Goal: Check status: Check status

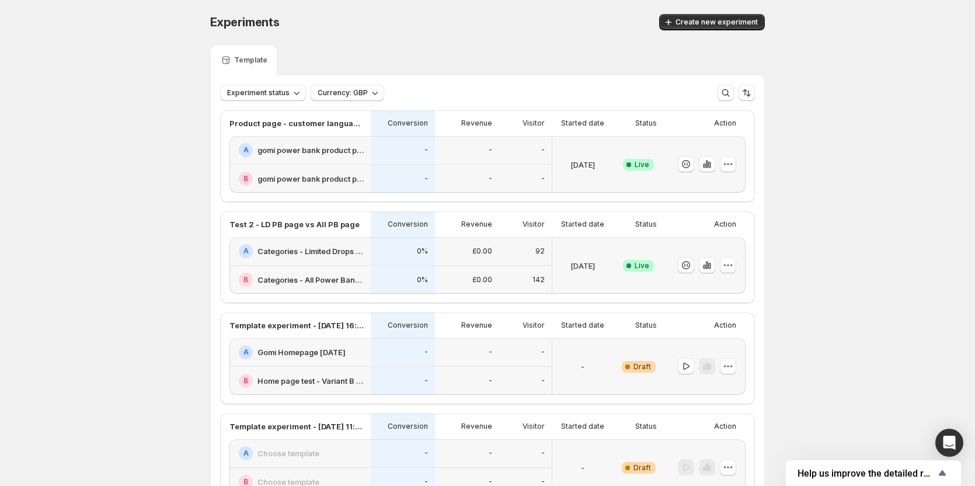
click at [595, 165] on p "[DATE]" at bounding box center [582, 165] width 25 height 12
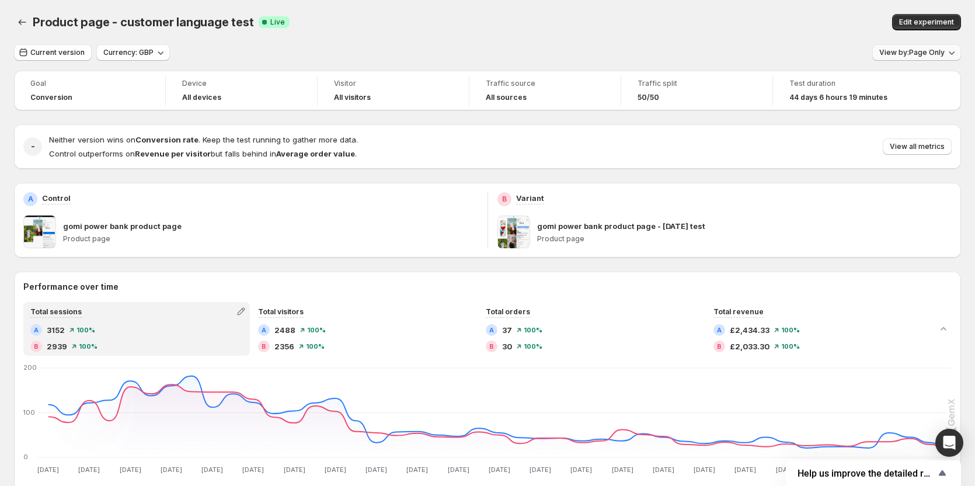
click at [912, 57] on button "View by: Page Only" at bounding box center [916, 52] width 89 height 16
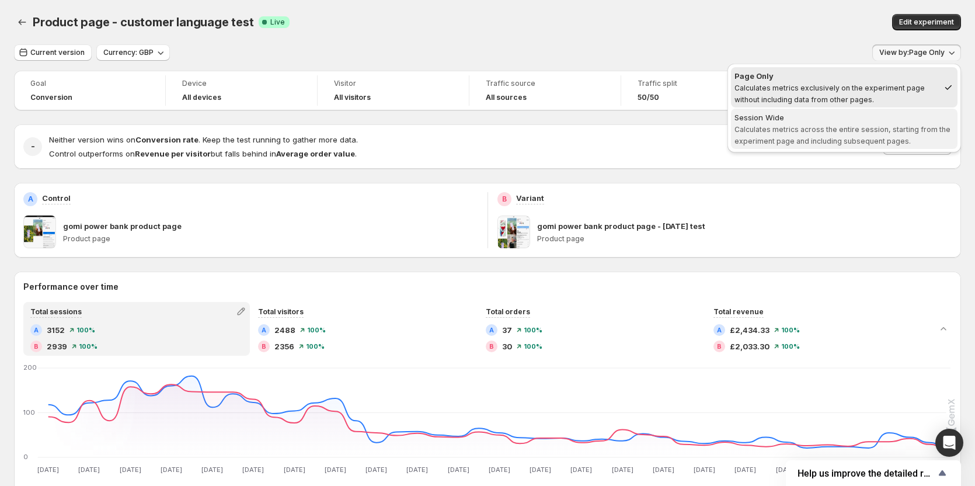
click at [812, 142] on span "Calculates metrics across the entire session, starting from the experiment page…" at bounding box center [842, 135] width 216 height 20
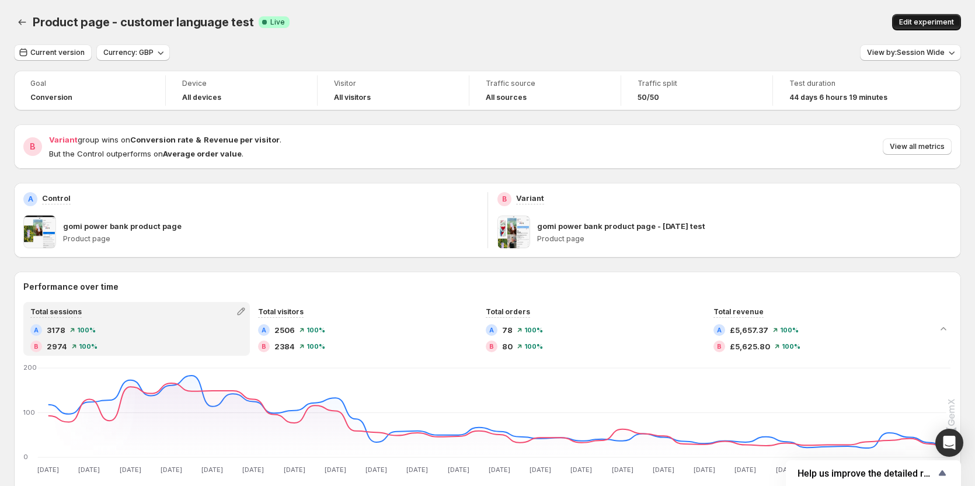
click at [918, 20] on span "Edit experiment" at bounding box center [926, 22] width 55 height 9
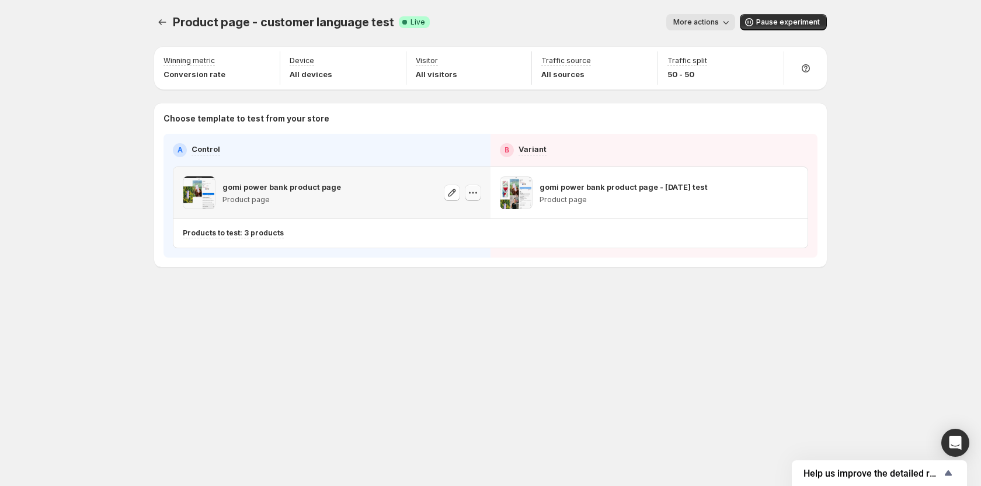
click at [473, 191] on icon "button" at bounding box center [473, 193] width 12 height 12
click at [796, 192] on button "button" at bounding box center [790, 192] width 16 height 16
click at [792, 196] on icon "button" at bounding box center [790, 193] width 12 height 12
drag, startPoint x: 792, startPoint y: 195, endPoint x: 707, endPoint y: 192, distance: 84.7
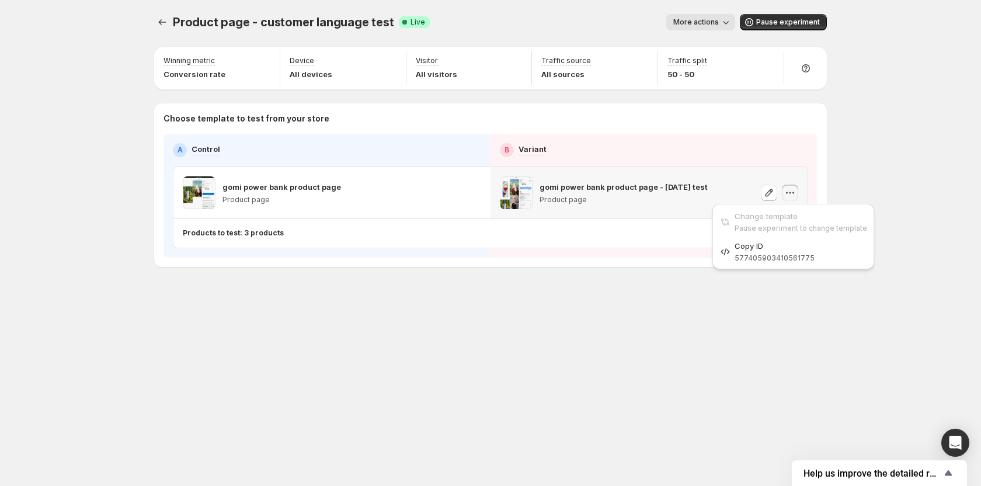
click at [789, 196] on icon "button" at bounding box center [790, 193] width 12 height 12
click at [472, 193] on icon "button" at bounding box center [473, 193] width 2 height 2
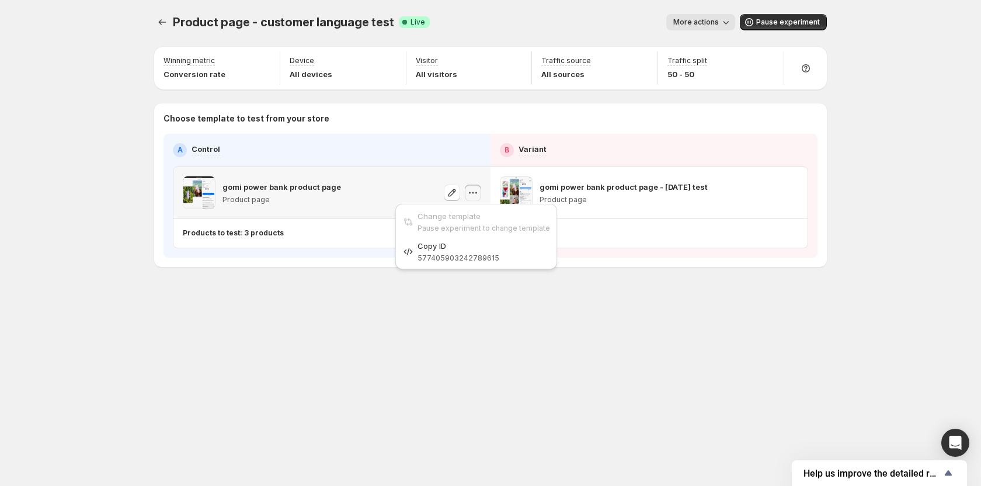
click at [472, 193] on icon "button" at bounding box center [473, 193] width 2 height 2
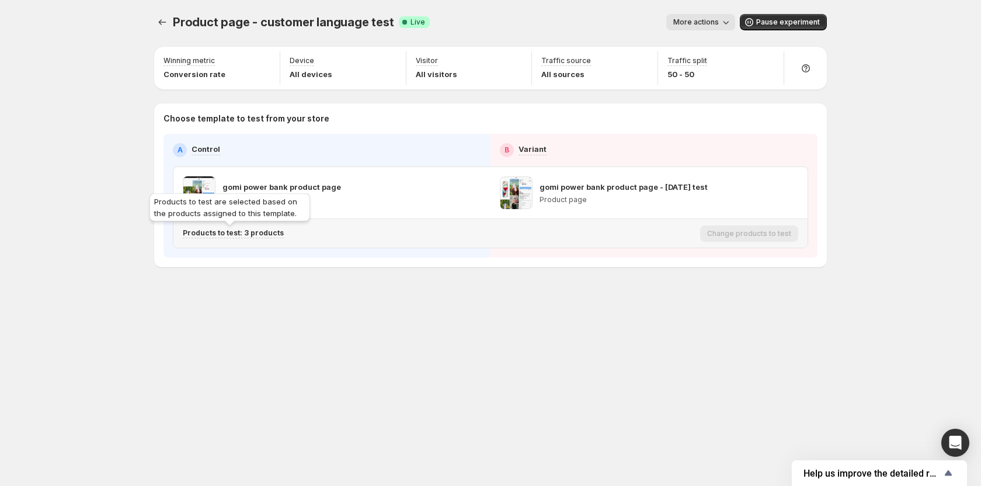
click at [249, 232] on p "Products to test: 3 products" at bounding box center [233, 232] width 101 height 9
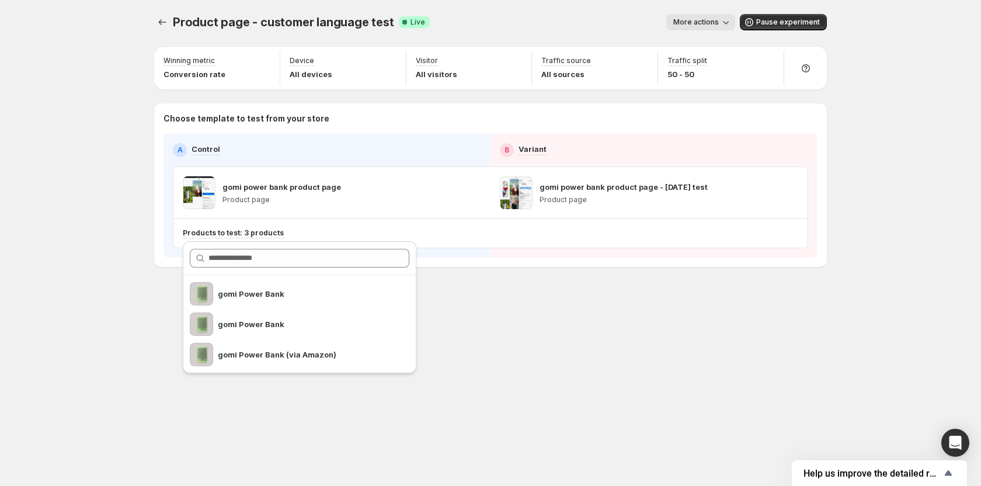
click at [96, 203] on div "Product page - customer language test. This page is ready Product page - custom…" at bounding box center [490, 243] width 981 height 486
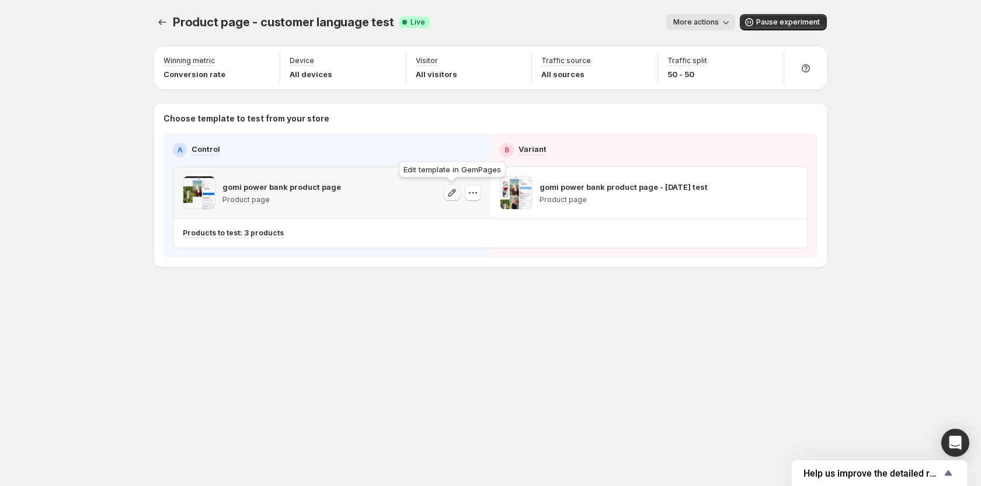
click at [452, 193] on icon "button" at bounding box center [452, 193] width 12 height 12
click at [769, 193] on icon "button" at bounding box center [769, 193] width 12 height 12
click at [163, 23] on icon "Experiments" at bounding box center [162, 22] width 12 height 12
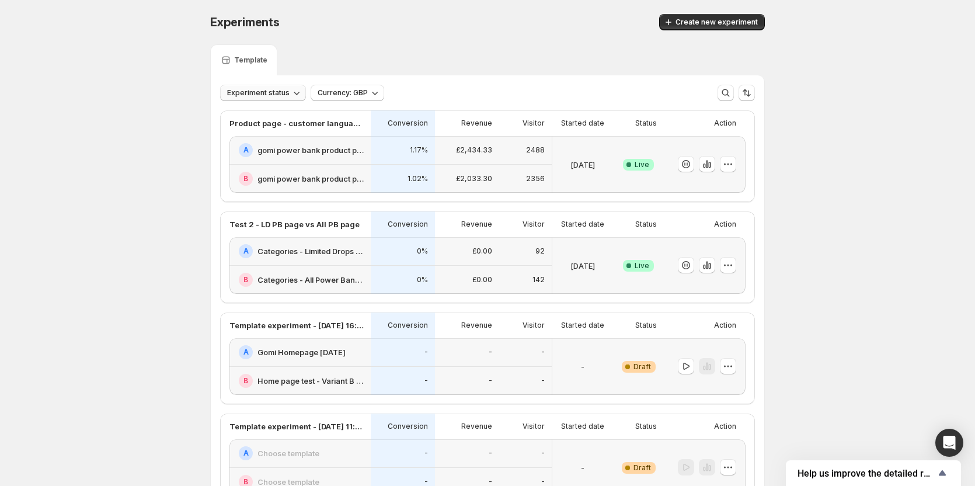
click at [278, 89] on span "Experiment status" at bounding box center [258, 92] width 62 height 9
click at [640, 251] on div "Success Complete Live" at bounding box center [638, 265] width 37 height 43
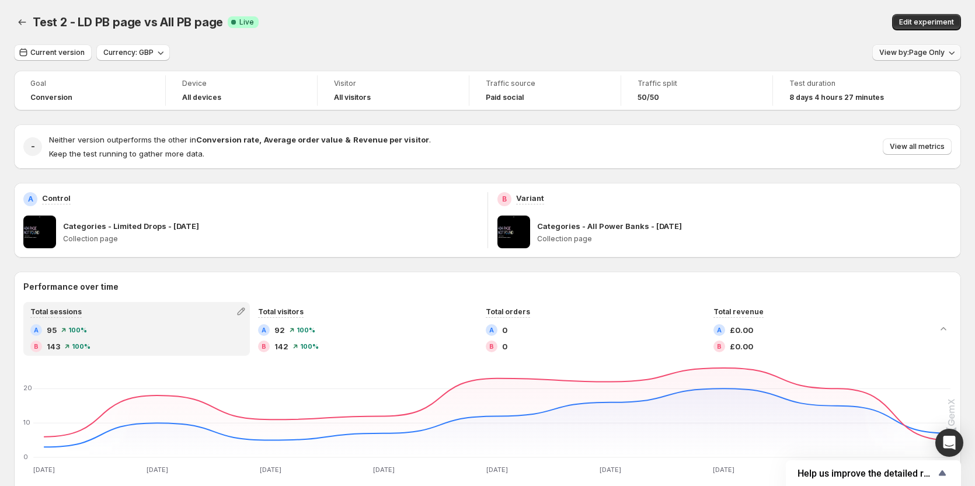
click at [926, 50] on span "View by: Page Only" at bounding box center [911, 52] width 65 height 9
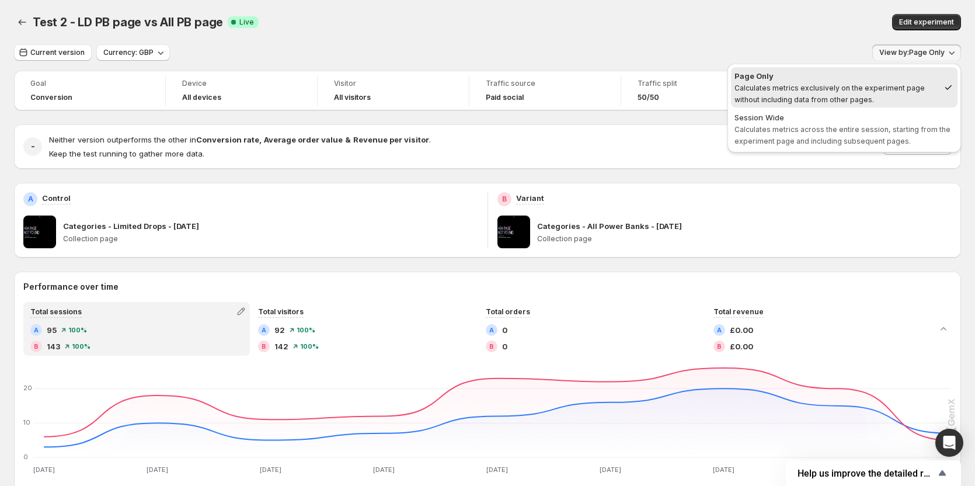
click at [208, 186] on div "A Control Categories - Limited Drops - 11JUL25 Collection page" at bounding box center [250, 220] width 473 height 75
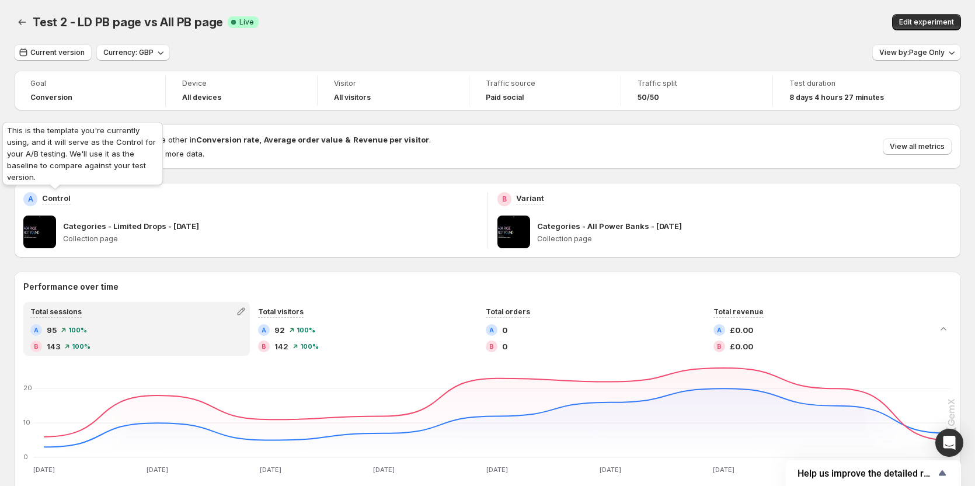
click at [58, 198] on p "Control" at bounding box center [56, 198] width 29 height 12
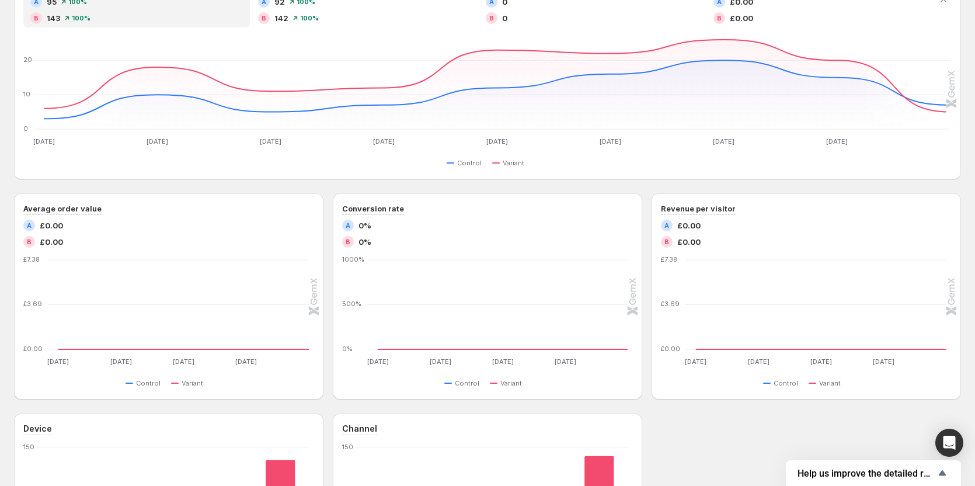
scroll to position [81, 0]
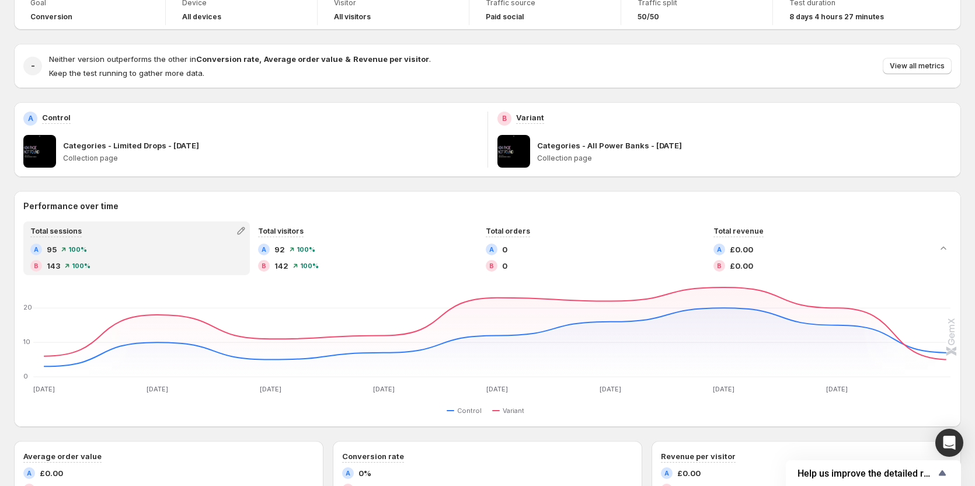
click at [102, 151] on div "Categories - Limited Drops - 11JUL25 Collection page" at bounding box center [270, 151] width 415 height 33
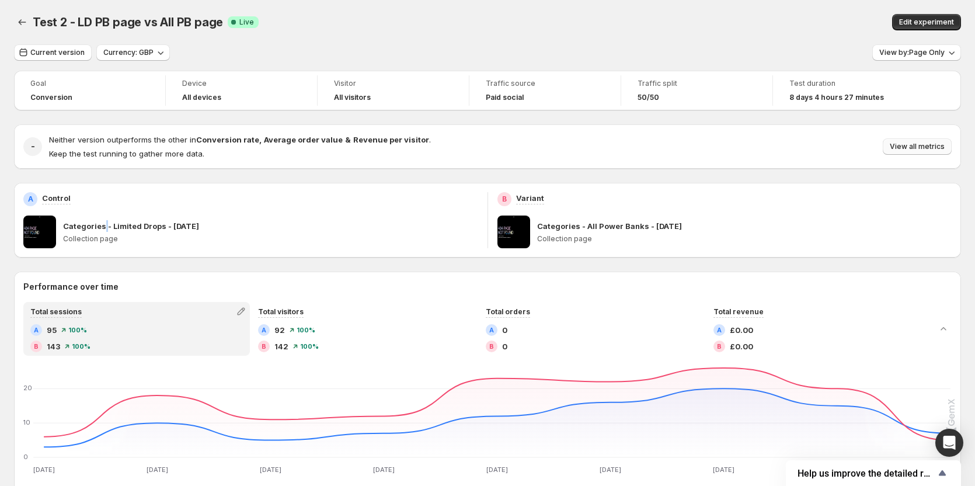
click at [912, 142] on span "View all metrics" at bounding box center [917, 146] width 55 height 9
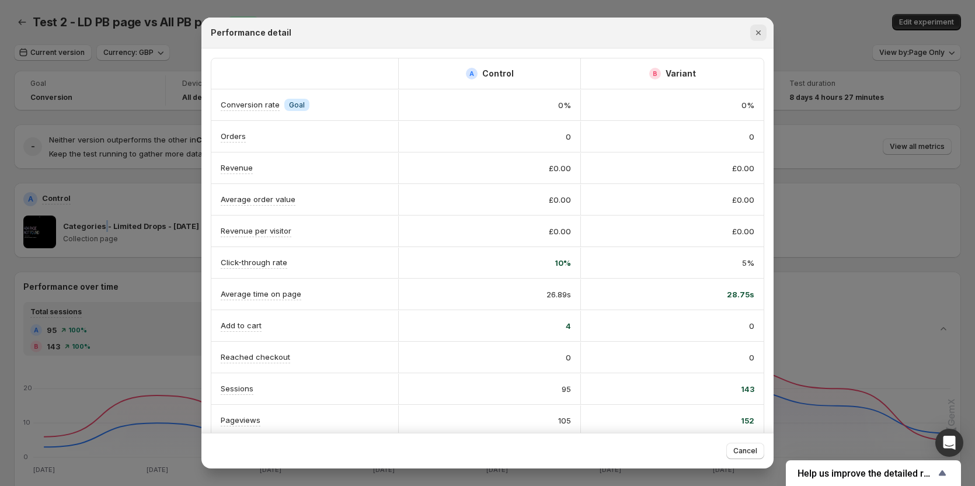
click at [758, 36] on icon "Close" at bounding box center [758, 33] width 12 height 12
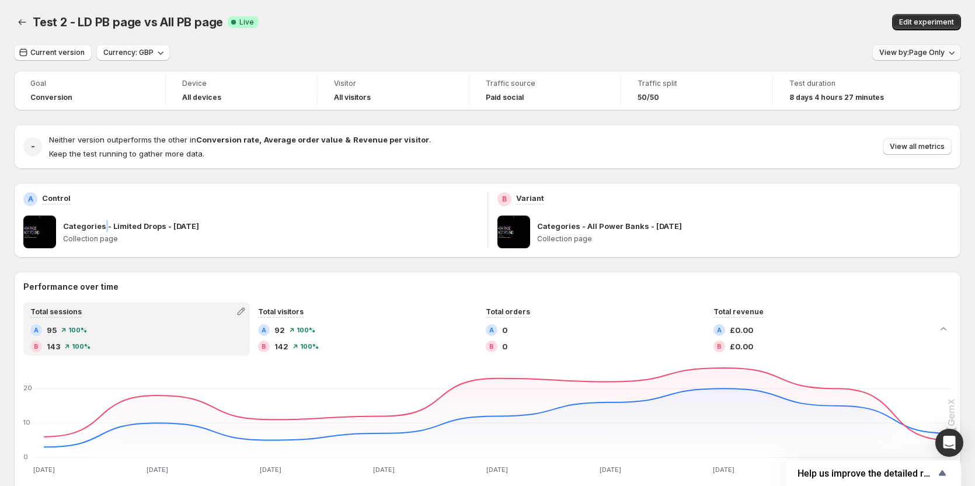
click at [902, 55] on span "View by: Page Only" at bounding box center [911, 52] width 65 height 9
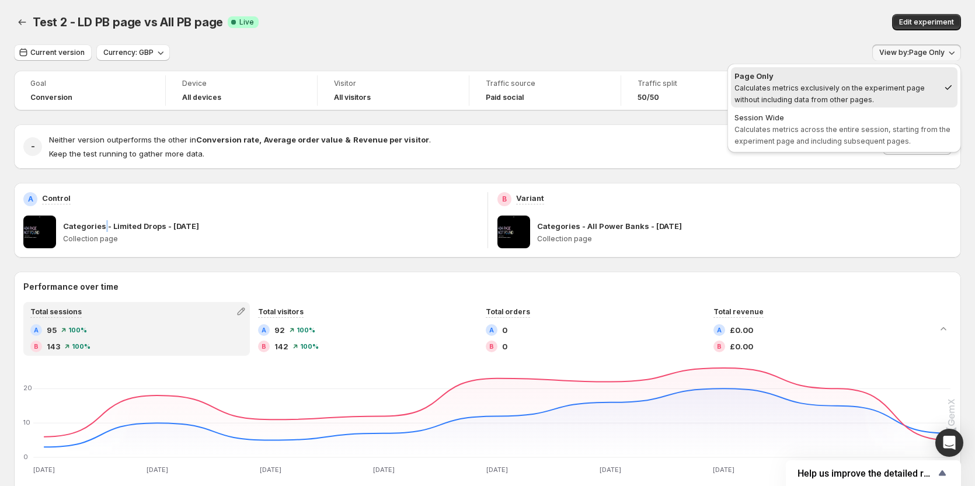
click at [899, 133] on span "Calculates metrics across the entire session, starting from the experiment page…" at bounding box center [842, 135] width 216 height 20
